Goal: Task Accomplishment & Management: Manage account settings

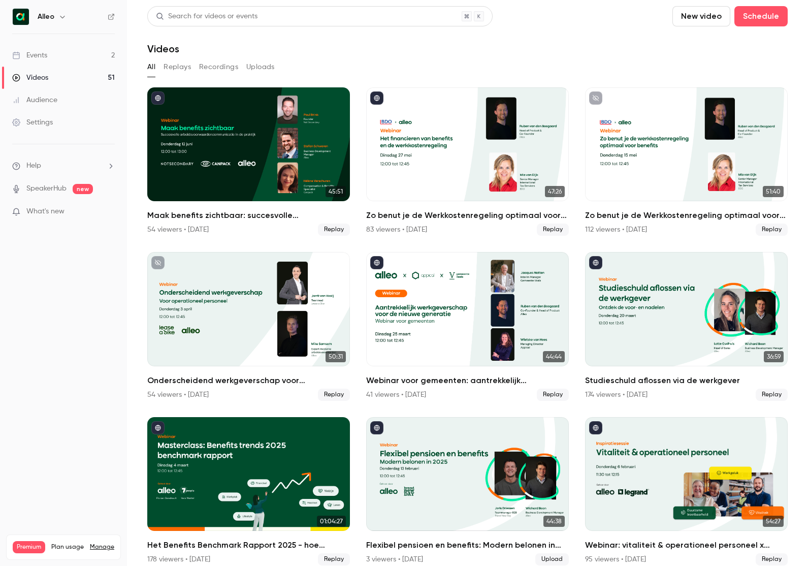
click at [44, 54] on div "Events" at bounding box center [29, 55] width 35 height 10
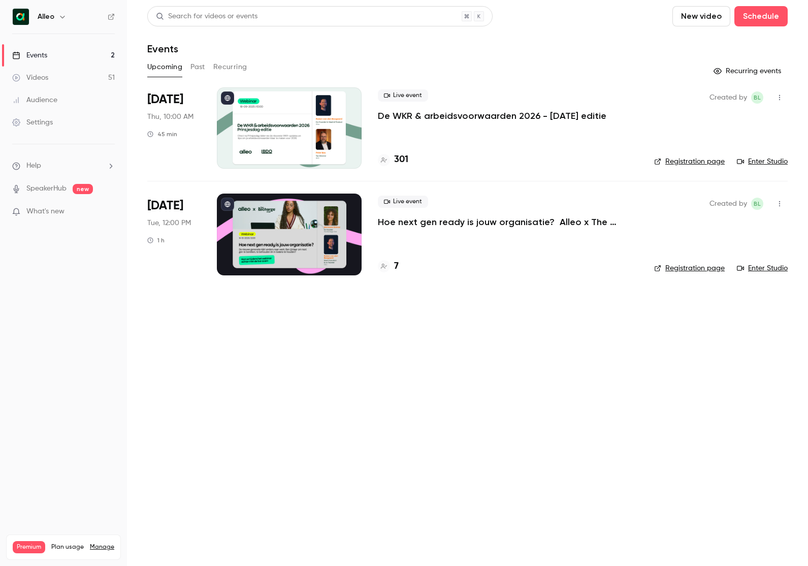
click at [538, 118] on p "De WKR & arbeidsvoorwaarden 2026 - [DATE] editie" at bounding box center [492, 116] width 229 height 12
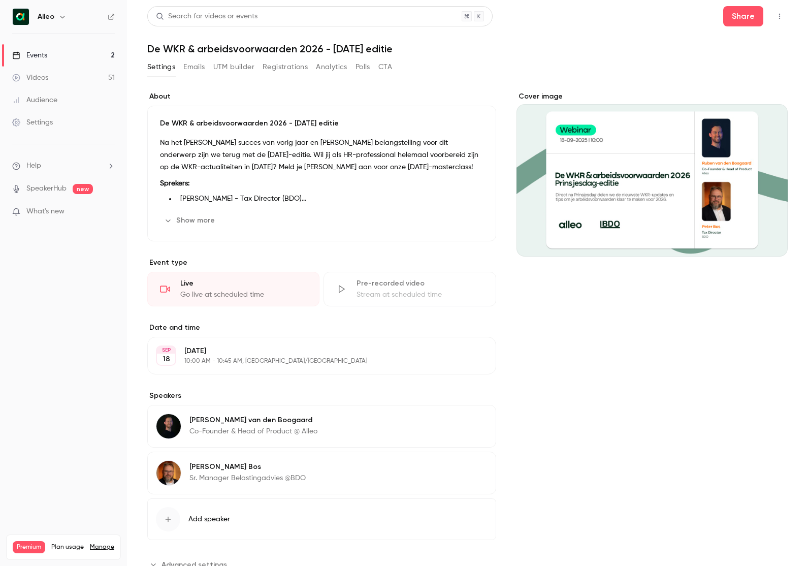
click at [193, 66] on button "Emails" at bounding box center [193, 67] width 21 height 16
